Goal: Find specific page/section: Find specific page/section

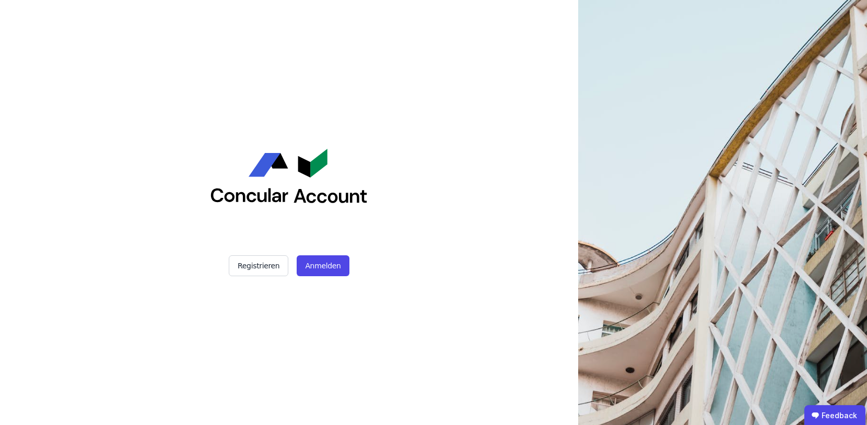
click at [329, 252] on div "Registrieren Anmelden" at bounding box center [288, 212] width 261 height 425
click at [321, 260] on button "Anmelden" at bounding box center [323, 265] width 52 height 21
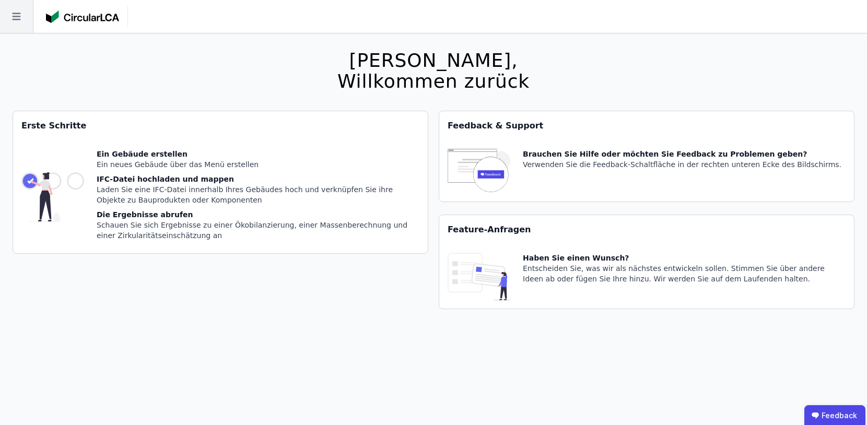
click at [16, 29] on icon at bounding box center [16, 16] width 33 height 33
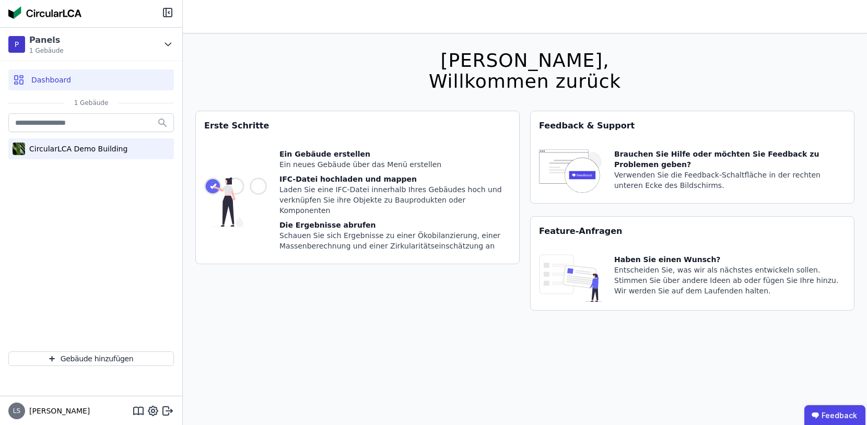
click at [69, 148] on div "CircularLCA Demo Building" at bounding box center [76, 149] width 102 height 10
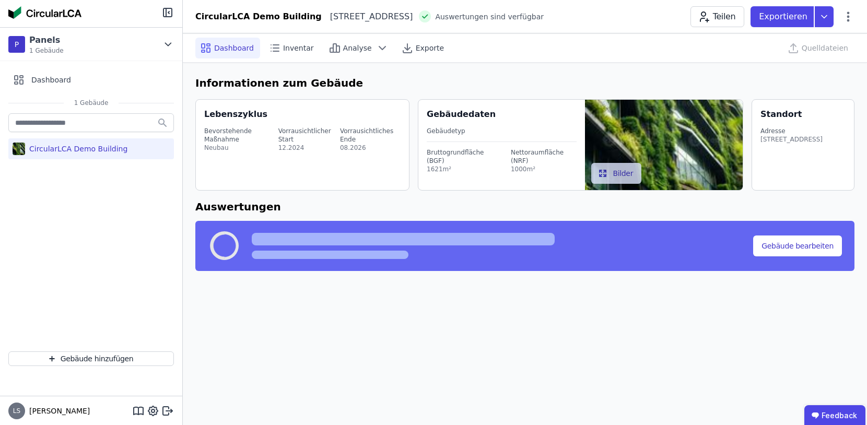
select select "*"
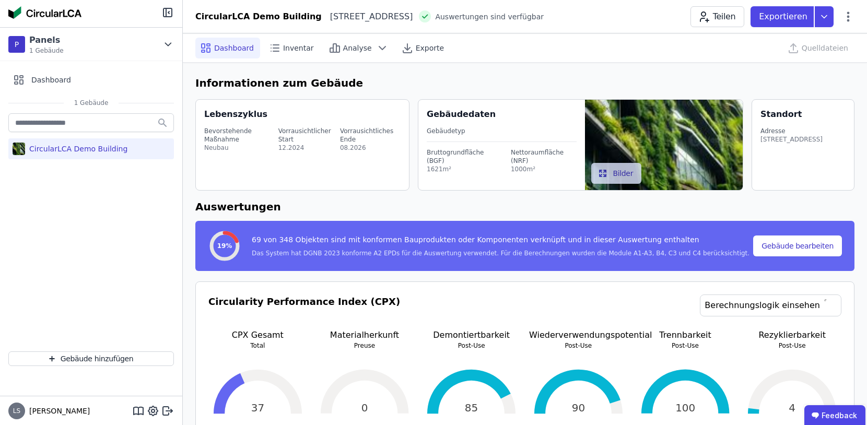
click at [135, 289] on div "CircularLCA Demo Building" at bounding box center [91, 227] width 182 height 232
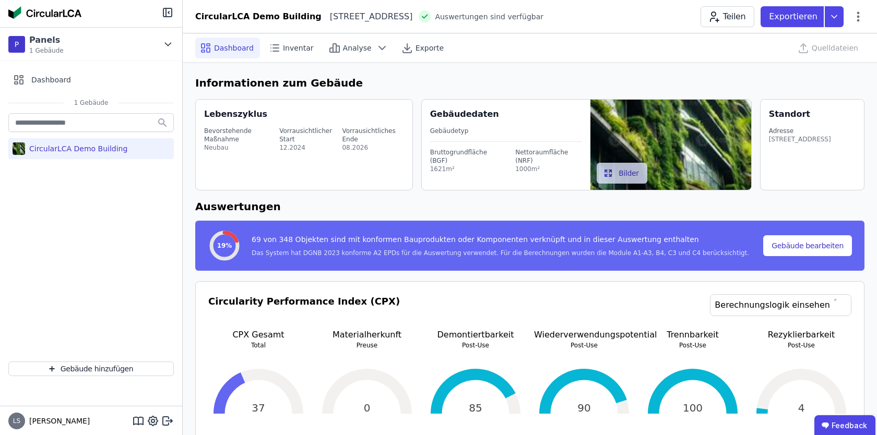
click at [88, 211] on div "CircularLCA Demo Building" at bounding box center [91, 232] width 182 height 242
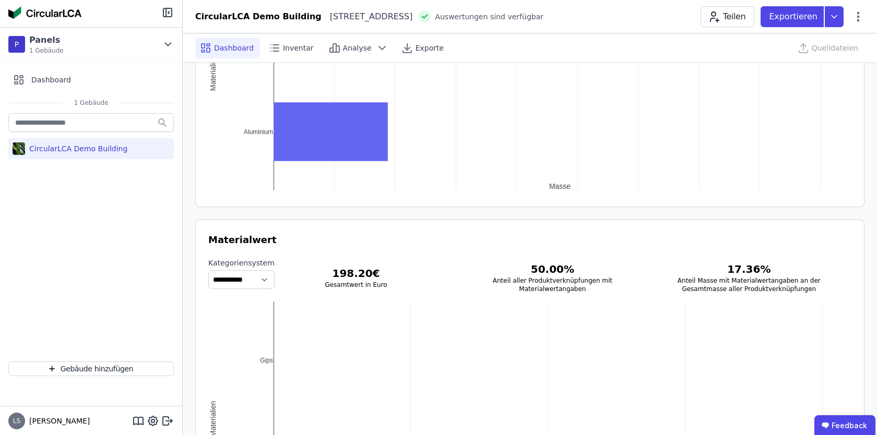
scroll to position [1383, 0]
